Goal: Transaction & Acquisition: Subscribe to service/newsletter

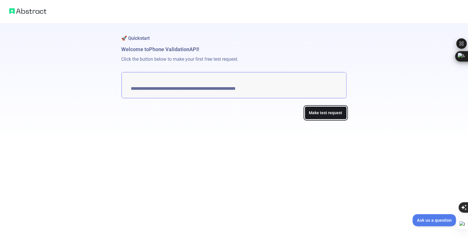
click at [334, 106] on button "Make test request" at bounding box center [326, 112] width 42 height 13
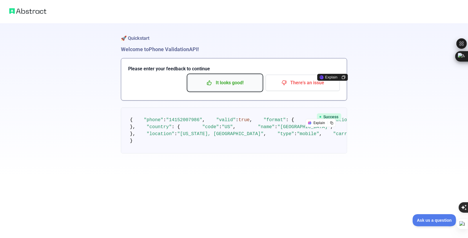
click at [252, 78] on p "It looks good!" at bounding box center [225, 83] width 66 height 10
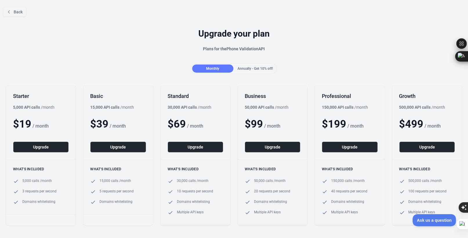
click at [50, 41] on div "Upgrade your plan Plans for the Phone Validation API" at bounding box center [234, 42] width 468 height 42
